Goal: Navigation & Orientation: Find specific page/section

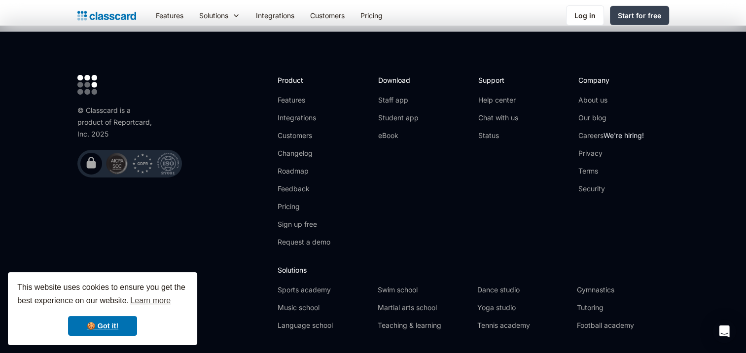
scroll to position [3271, 0]
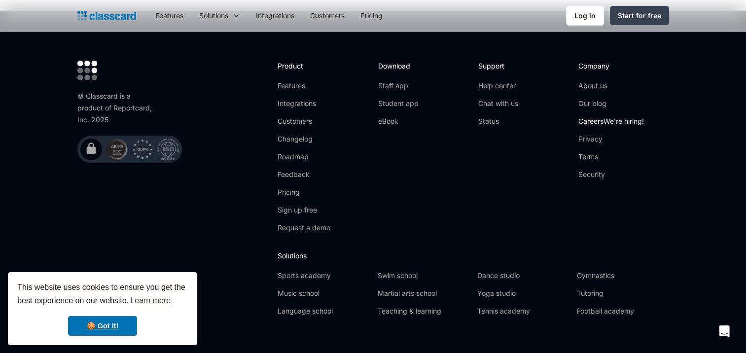
click at [590, 116] on link "Careers We're hiring!" at bounding box center [612, 121] width 66 height 10
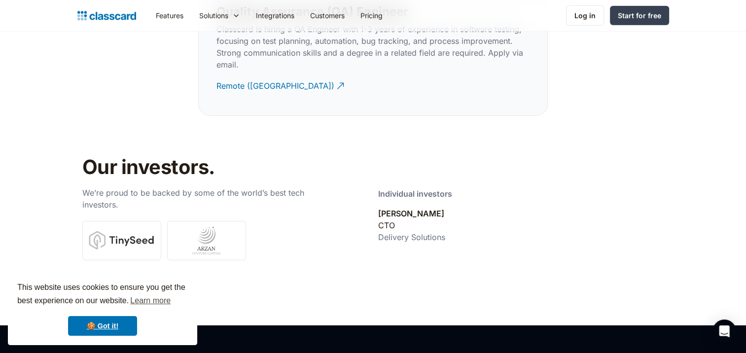
scroll to position [3174, 0]
